Goal: Download file/media

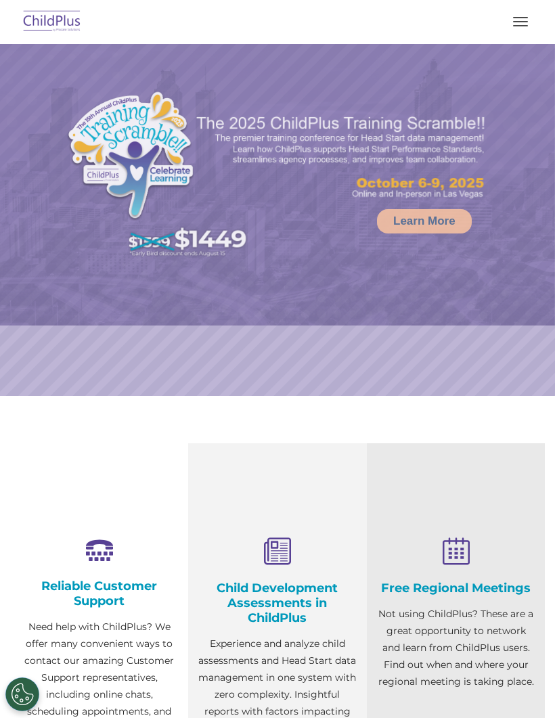
select select "MEDIUM"
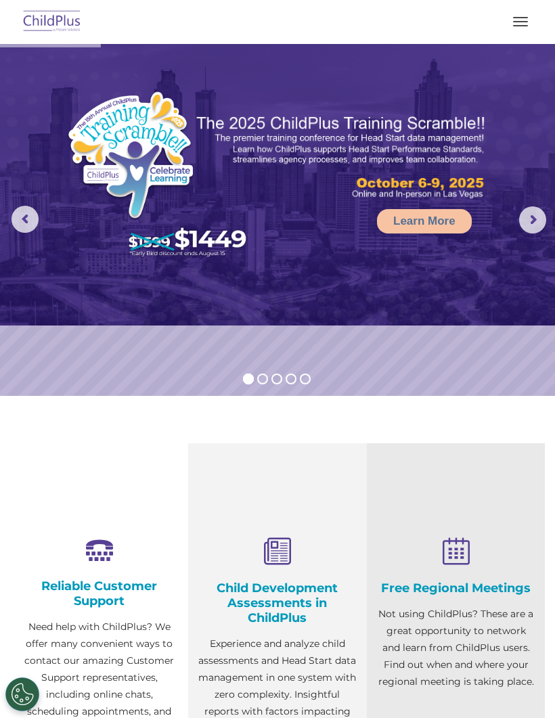
click at [518, 27] on button "button" at bounding box center [520, 22] width 28 height 22
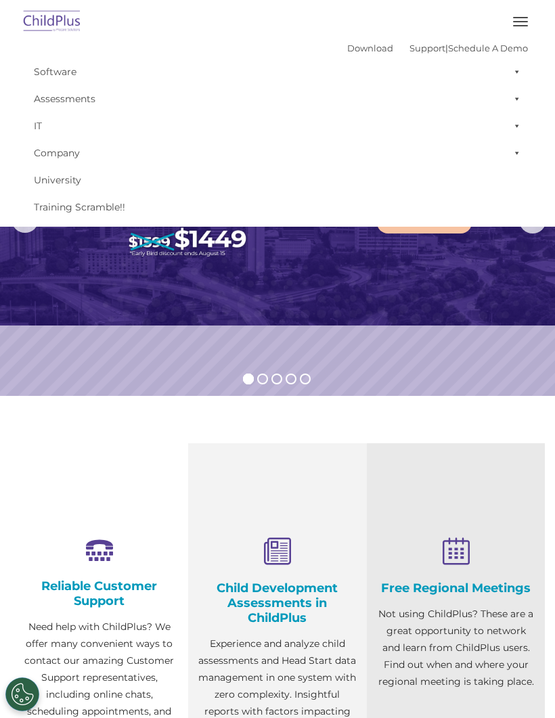
click at [428, 422] on section "Reliable Customer Support Need help with ChildPlus? We offer many convenient wa…" at bounding box center [277, 651] width 555 height 510
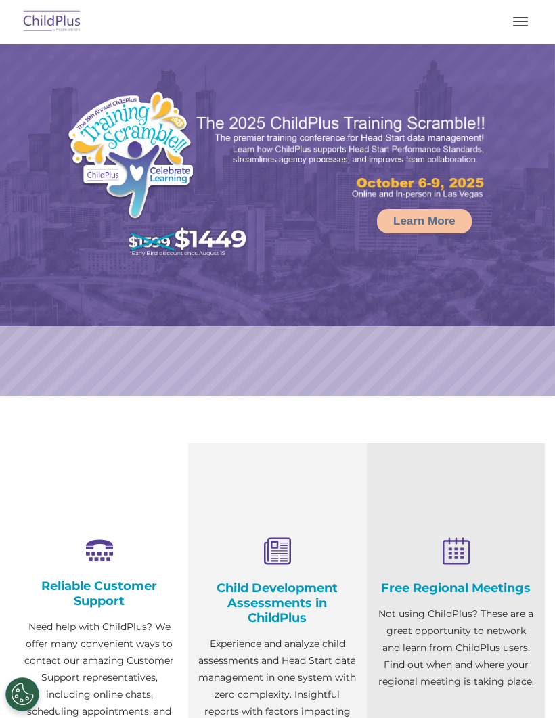
select select "MEDIUM"
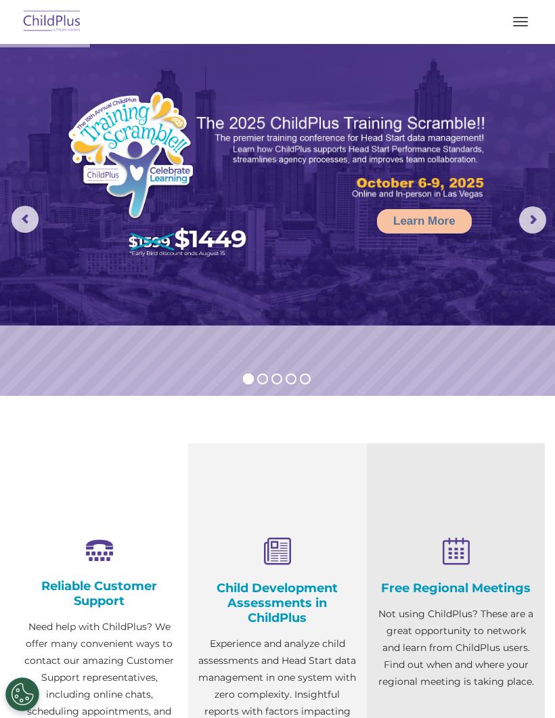
click at [529, 20] on button "button" at bounding box center [520, 22] width 28 height 22
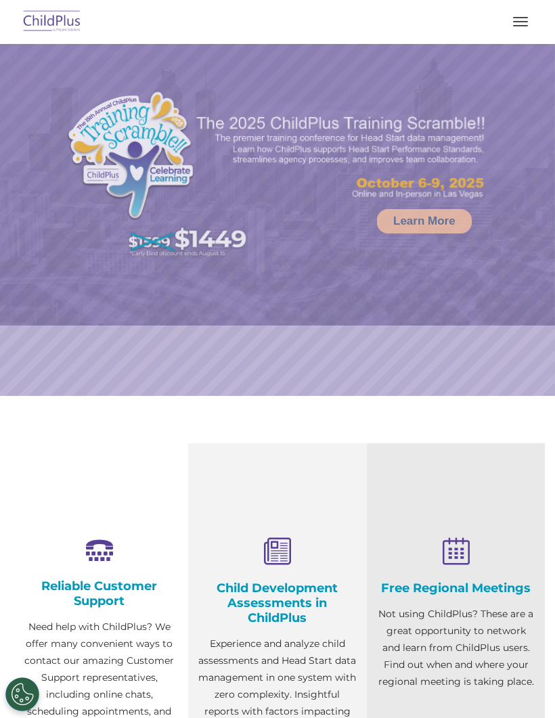
select select "MEDIUM"
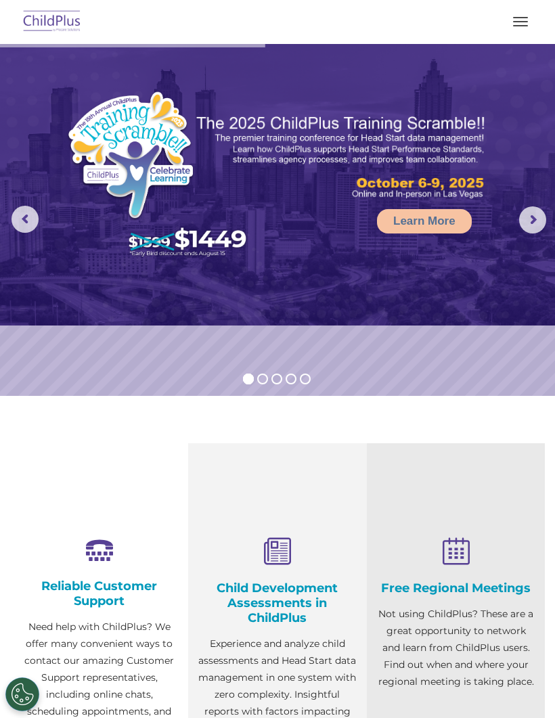
click at [518, 23] on button "button" at bounding box center [520, 22] width 28 height 22
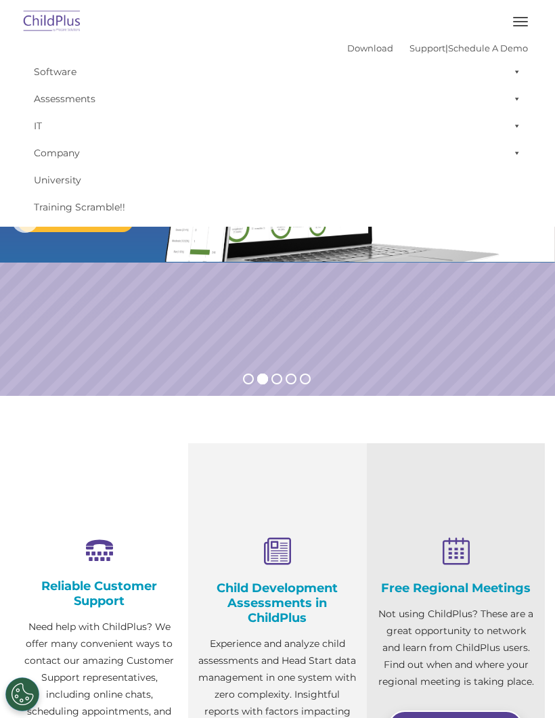
click at [332, 60] on link "Software" at bounding box center [277, 71] width 501 height 27
click at [347, 52] on link "Download" at bounding box center [370, 48] width 46 height 11
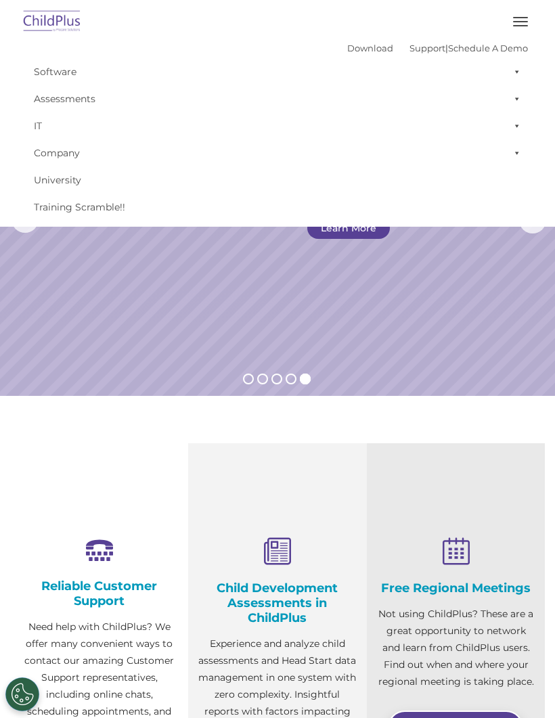
click at [529, 14] on button "button" at bounding box center [520, 22] width 28 height 22
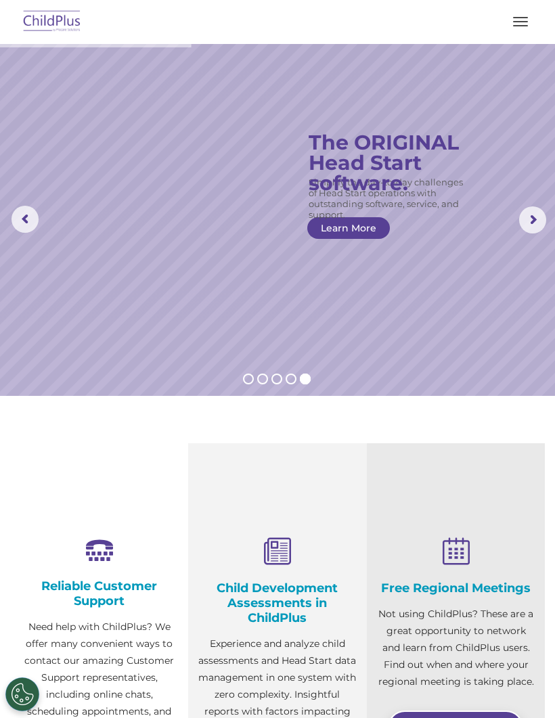
click at [522, 21] on span "button" at bounding box center [520, 21] width 15 height 1
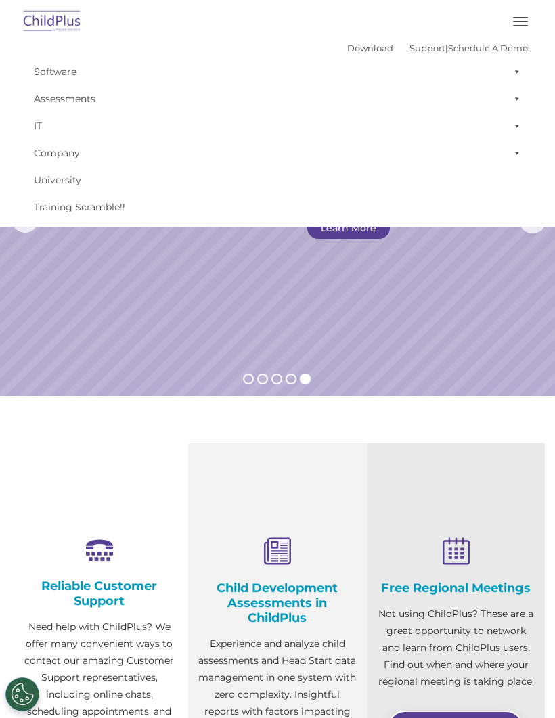
click at [357, 52] on link "Download" at bounding box center [370, 48] width 46 height 11
click at [515, 24] on button "button" at bounding box center [520, 22] width 28 height 22
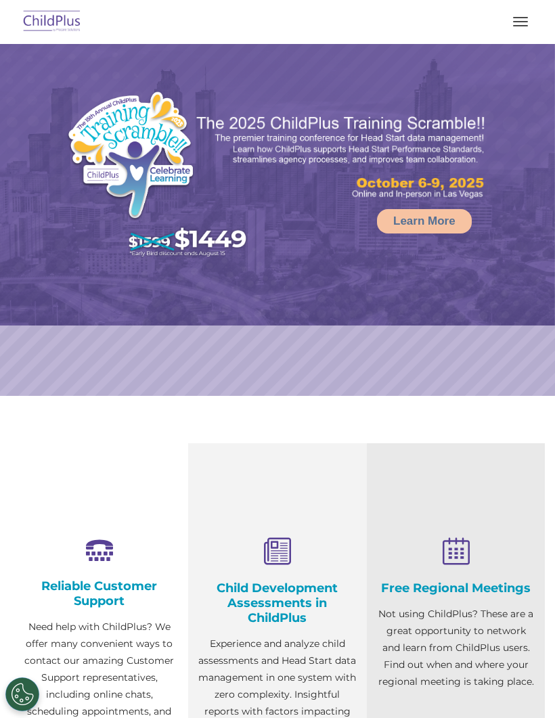
select select "MEDIUM"
